Goal: Information Seeking & Learning: Learn about a topic

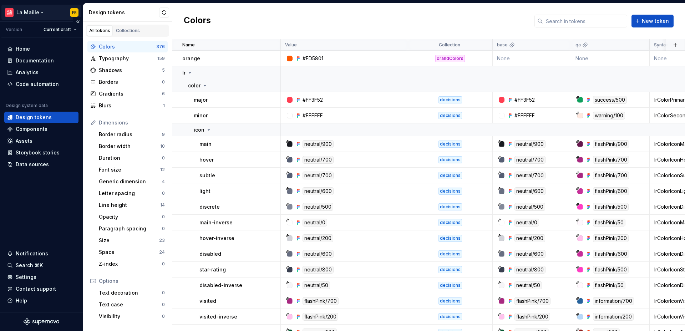
click at [28, 13] on html "[PERSON_NAME] FR Version Current draft Home Documentation Analytics Code automa…" at bounding box center [342, 165] width 685 height 331
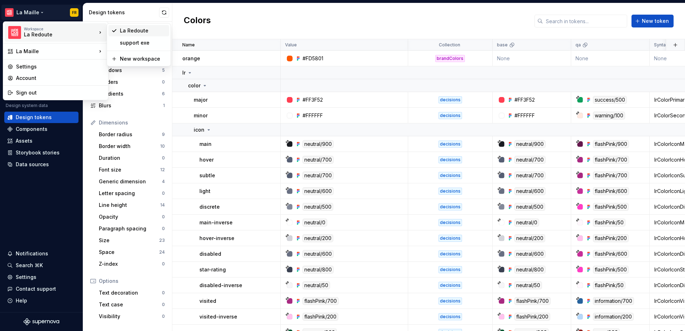
click at [124, 30] on div "La Redoute" at bounding box center [143, 30] width 46 height 7
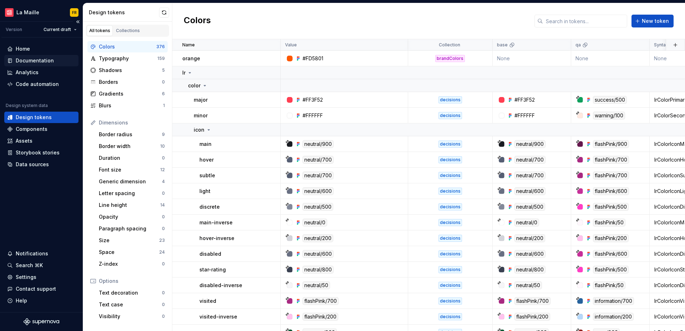
click at [31, 60] on div "Documentation" at bounding box center [35, 60] width 38 height 7
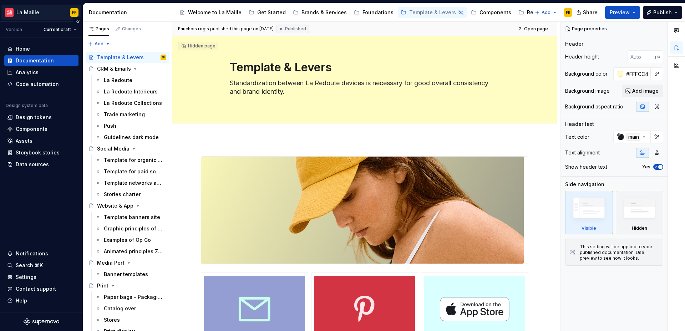
click at [24, 12] on html "[PERSON_NAME] FR Version Current draft Home Documentation Analytics Code automa…" at bounding box center [342, 165] width 685 height 331
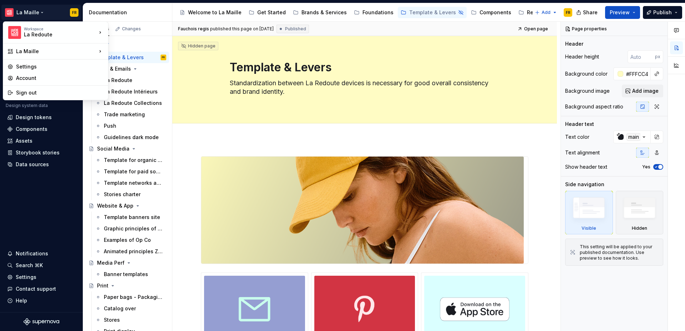
click at [372, 206] on html "[PERSON_NAME] FR Version Current draft Home Documentation Analytics Code automa…" at bounding box center [342, 165] width 685 height 331
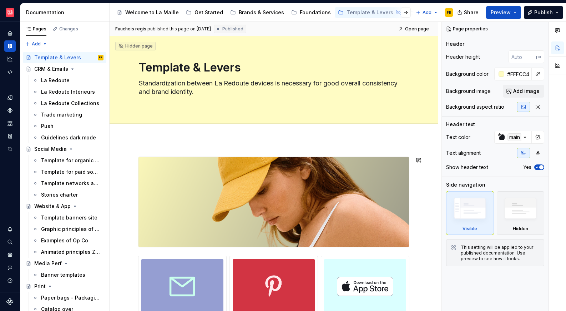
scroll to position [124, 0]
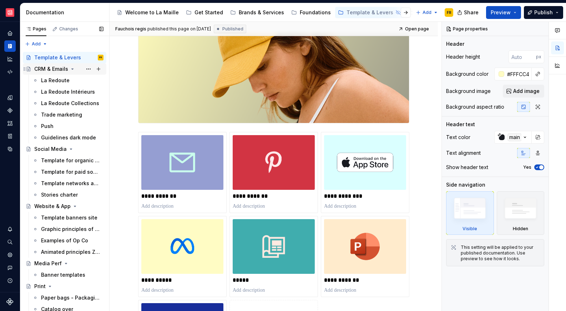
click at [51, 72] on div "CRM & Emails" at bounding box center [68, 69] width 69 height 10
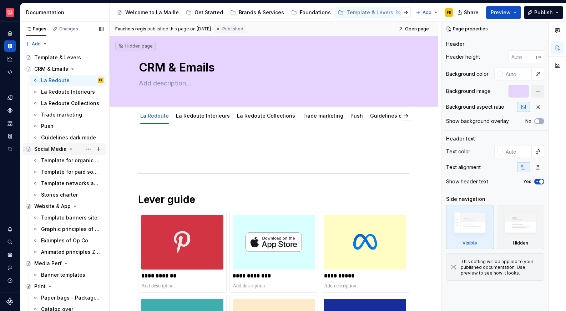
click at [51, 149] on div "Social Media" at bounding box center [50, 148] width 32 height 7
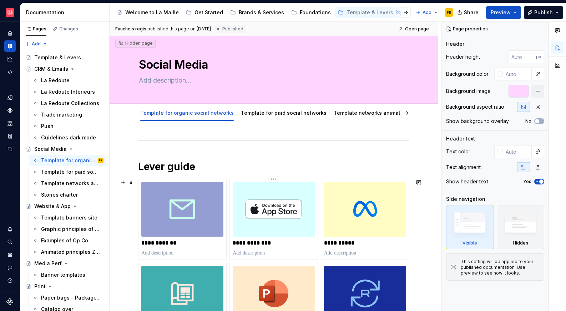
scroll to position [3, 0]
click at [260, 111] on link "Template for paid social networks" at bounding box center [284, 112] width 86 height 6
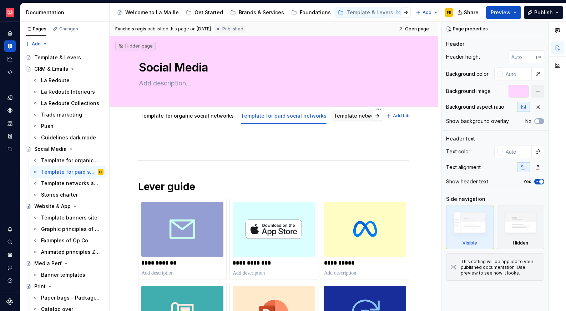
click at [353, 116] on link "Template networks animated social" at bounding box center [379, 115] width 90 height 6
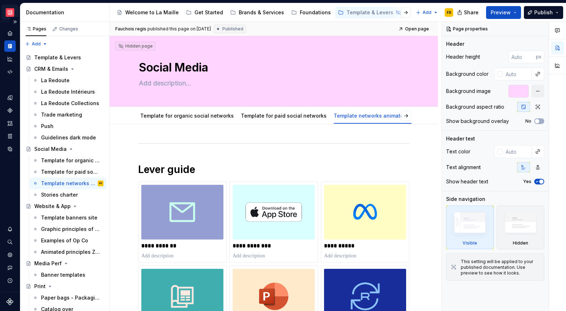
click at [9, 13] on html "[PERSON_NAME] FR Design system data Documentation Accessibility guide for tree …" at bounding box center [283, 155] width 566 height 311
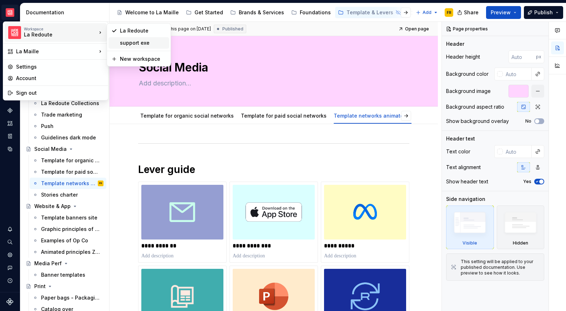
click at [137, 44] on div "support exe" at bounding box center [143, 42] width 46 height 7
type textarea "*"
